Goal: Information Seeking & Learning: Learn about a topic

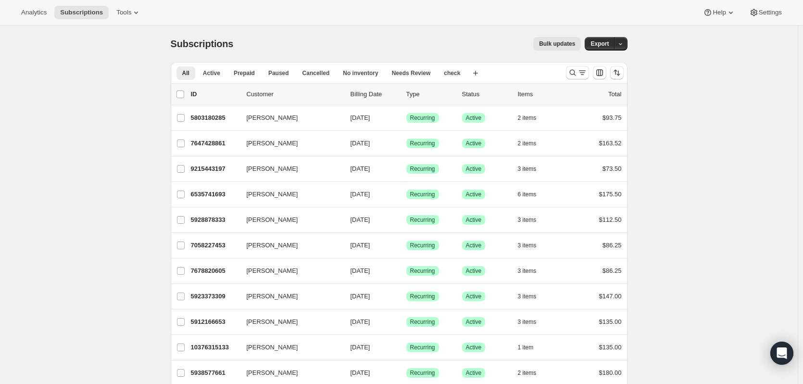
click at [19, 20] on div "Analytics Subscriptions Tools Help Settings" at bounding box center [401, 12] width 803 height 25
click at [24, 17] on button "Analytics" at bounding box center [33, 12] width 37 height 13
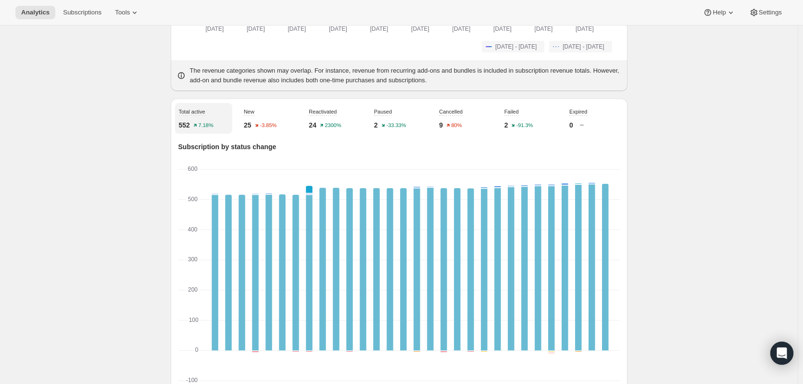
scroll to position [276, 0]
